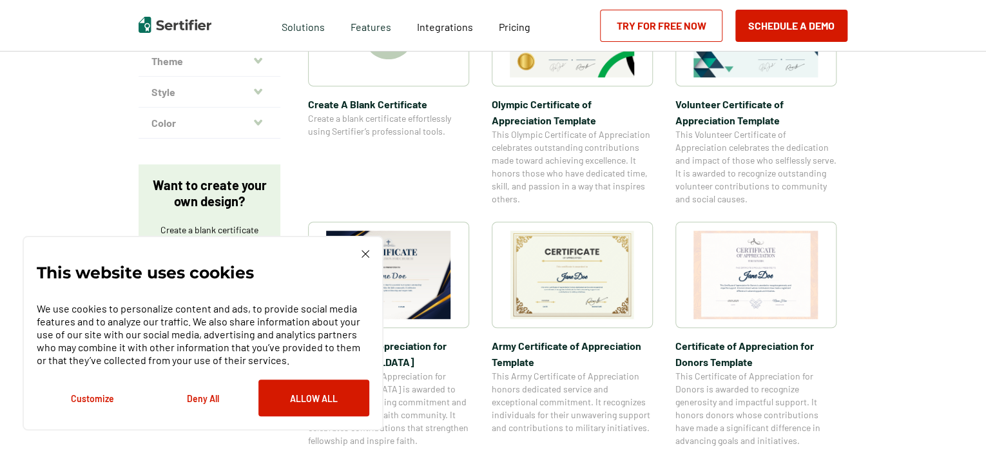
scroll to position [387, 0]
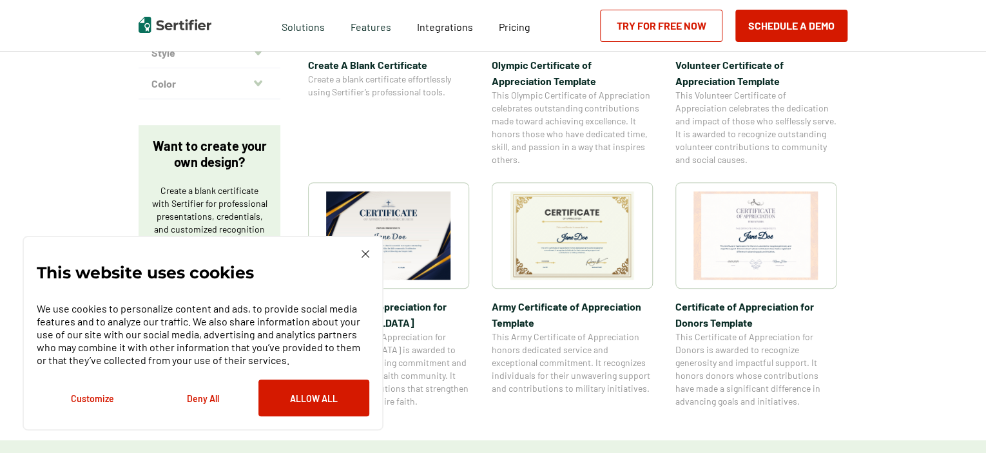
click at [366, 253] on img at bounding box center [366, 254] width 8 height 8
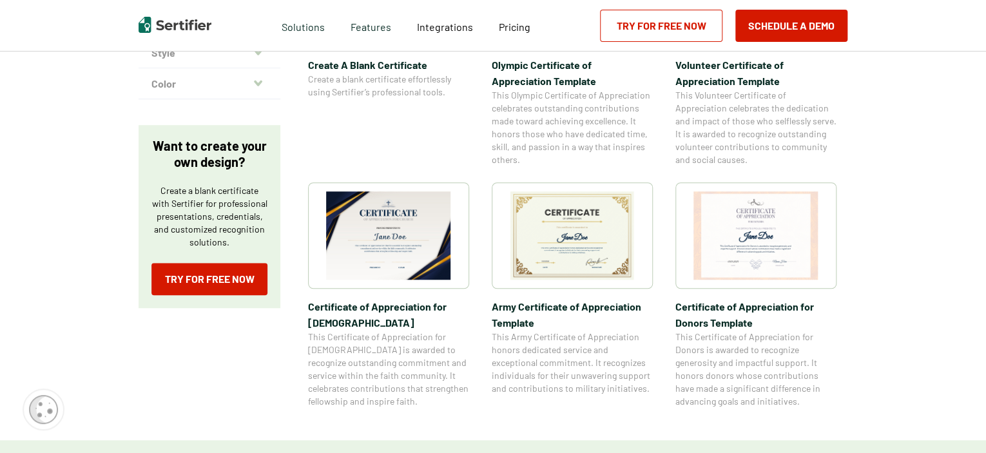
click at [554, 254] on img at bounding box center [572, 235] width 125 height 88
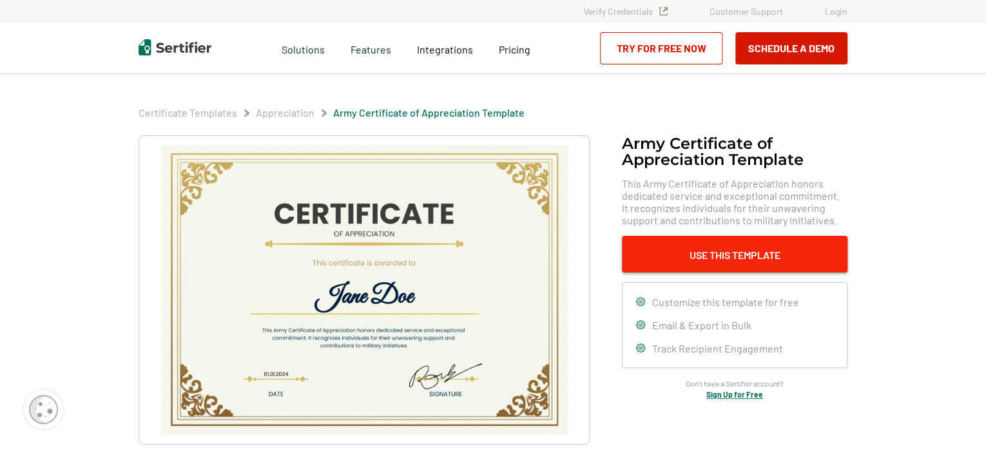
click at [743, 257] on button "Use This Template" at bounding box center [735, 254] width 226 height 37
